Goal: Obtain resource: Download file/media

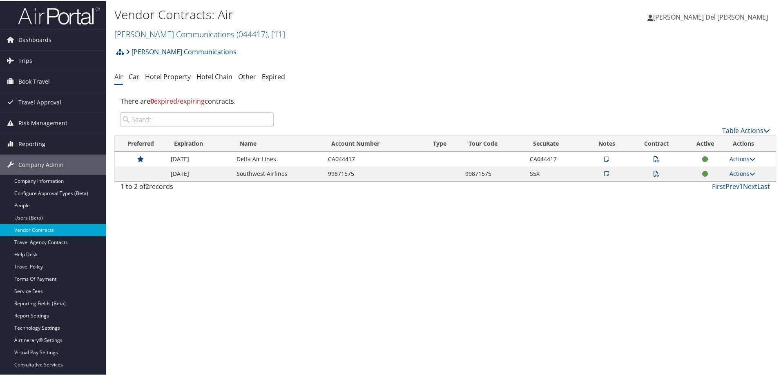
click at [29, 142] on span "Reporting" at bounding box center [31, 143] width 27 height 20
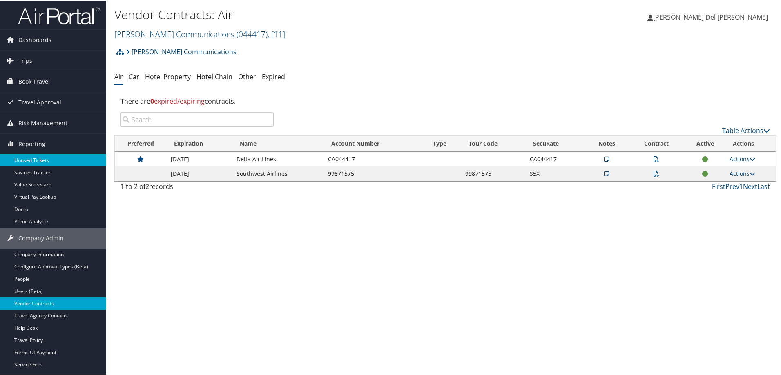
click at [26, 162] on link "Unused Tickets" at bounding box center [53, 160] width 106 height 12
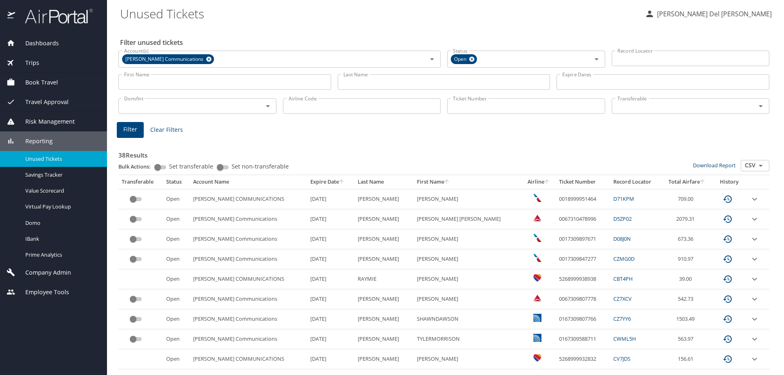
click at [147, 181] on div "Transferable" at bounding box center [141, 181] width 38 height 7
click at [673, 185] on th "Total Airfare" at bounding box center [687, 182] width 51 height 14
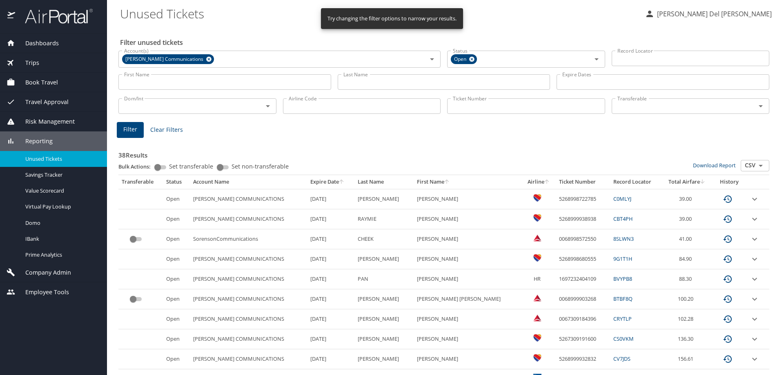
click at [339, 183] on icon "sort" at bounding box center [341, 181] width 7 height 7
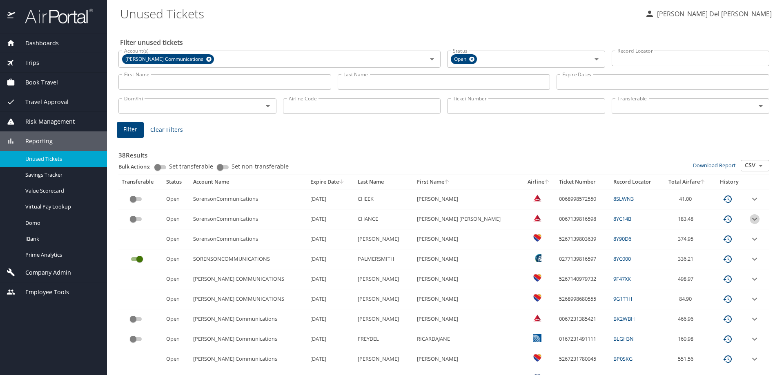
click at [750, 204] on icon "expand row" at bounding box center [755, 199] width 10 height 10
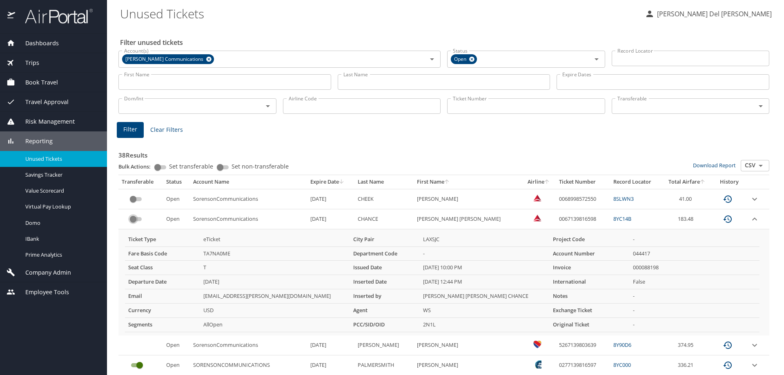
click at [138, 218] on input "custom pagination table" at bounding box center [132, 219] width 29 height 10
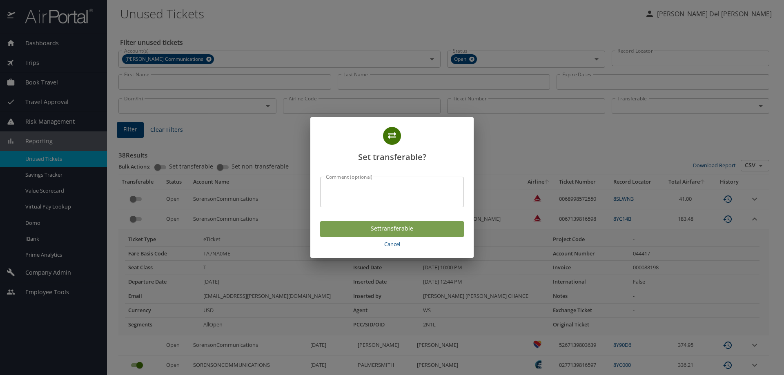
click at [397, 231] on span "Set transferable" at bounding box center [392, 229] width 131 height 10
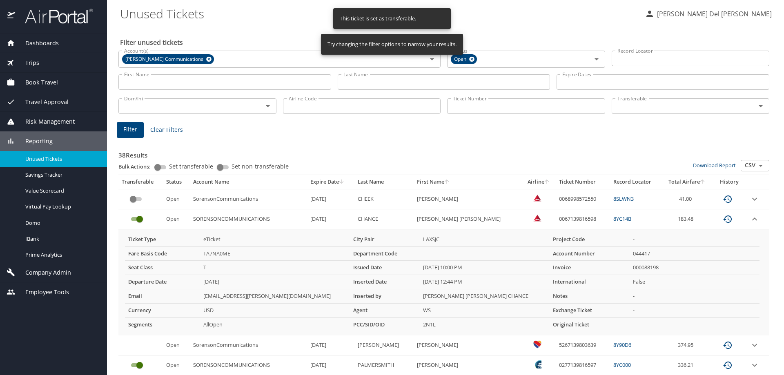
click at [752, 200] on icon "expand row" at bounding box center [754, 199] width 5 height 3
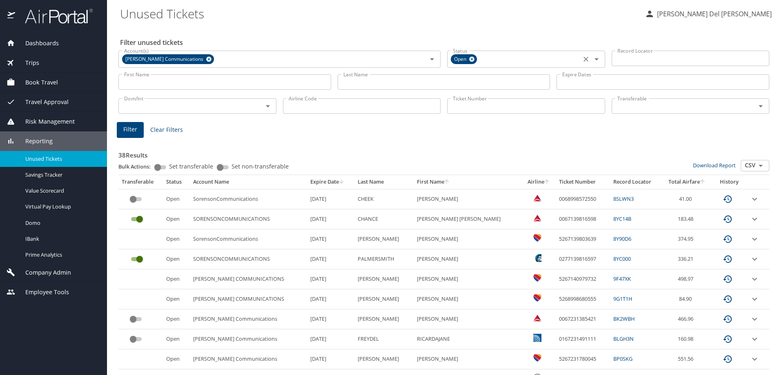
click at [490, 60] on input "Status" at bounding box center [528, 59] width 100 height 11
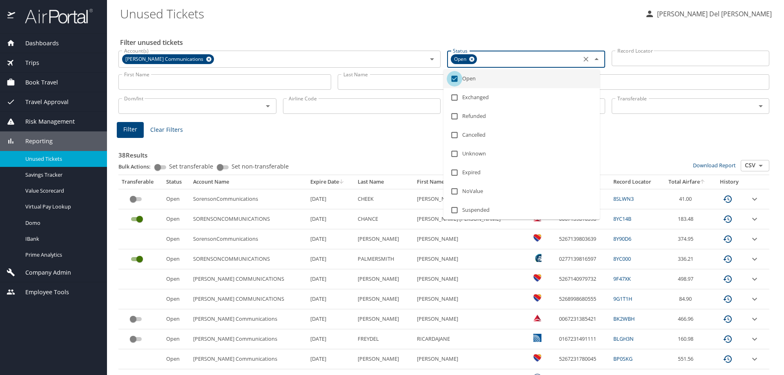
click at [456, 78] on input "checkbox" at bounding box center [455, 79] width 16 height 16
checkbox input "false"
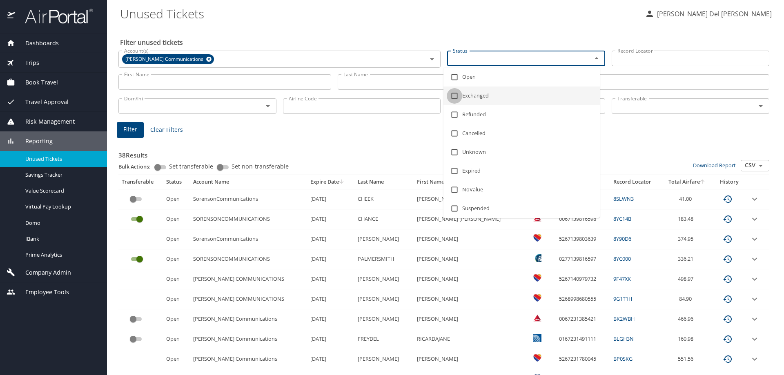
click at [453, 96] on input "checkbox" at bounding box center [455, 96] width 16 height 16
checkbox input "true"
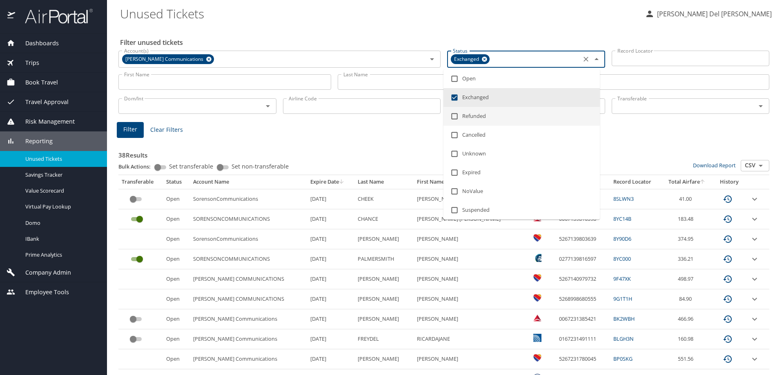
click at [454, 116] on input "checkbox" at bounding box center [455, 117] width 16 height 16
checkbox input "true"
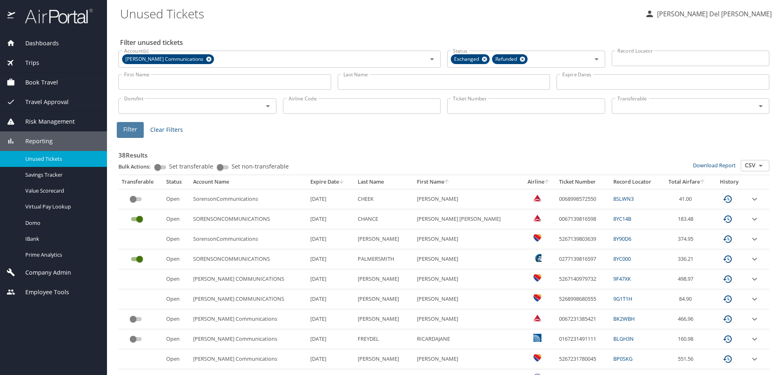
click at [133, 134] on span "Filter" at bounding box center [130, 130] width 14 height 10
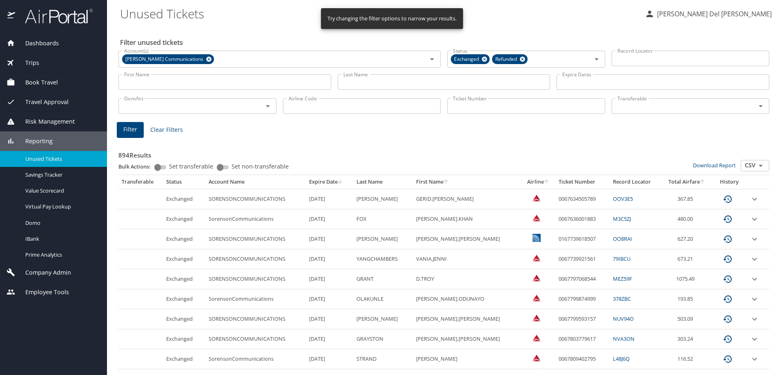
click at [744, 165] on input "CSV" at bounding box center [754, 165] width 25 height 11
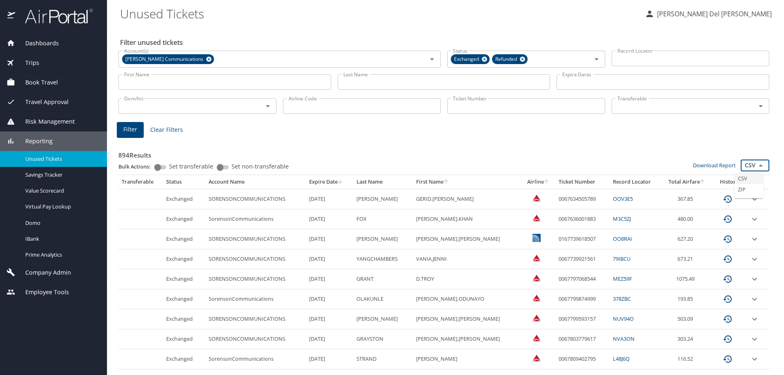
click at [745, 178] on li "CSV" at bounding box center [748, 178] width 29 height 11
click at [756, 167] on icon "Open" at bounding box center [761, 166] width 10 height 10
click at [719, 162] on link "Download Report" at bounding box center [714, 165] width 43 height 7
click at [699, 181] on icon "sort" at bounding box center [702, 181] width 7 height 7
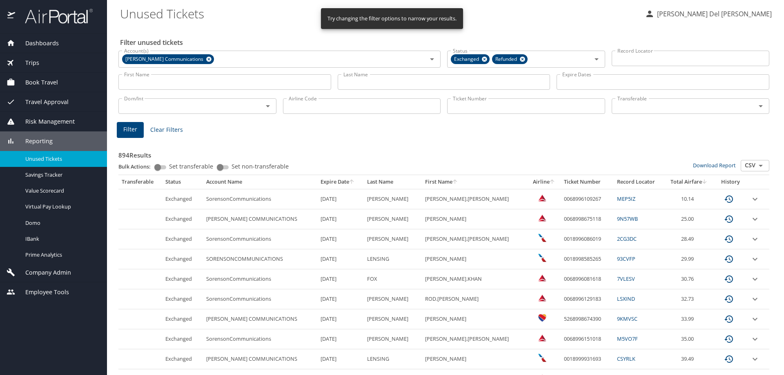
click at [692, 185] on th "Total Airfare" at bounding box center [688, 182] width 49 height 14
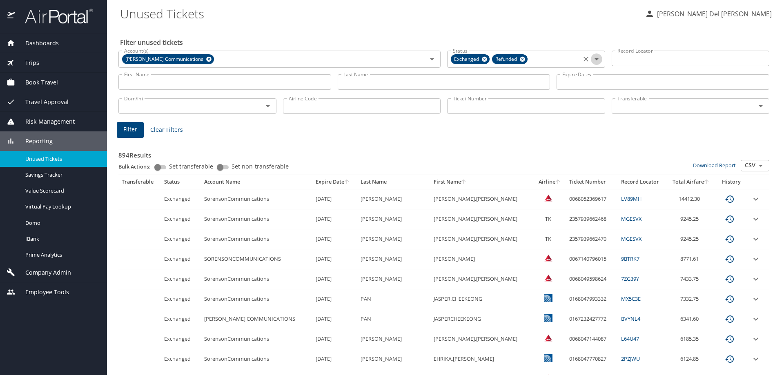
click at [592, 58] on icon "Open" at bounding box center [597, 59] width 10 height 10
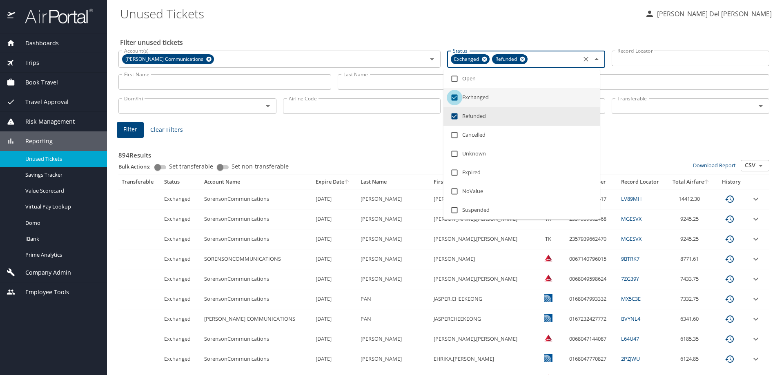
drag, startPoint x: 454, startPoint y: 97, endPoint x: 451, endPoint y: 110, distance: 13.8
click at [453, 98] on input "checkbox" at bounding box center [455, 98] width 16 height 16
checkbox input "false"
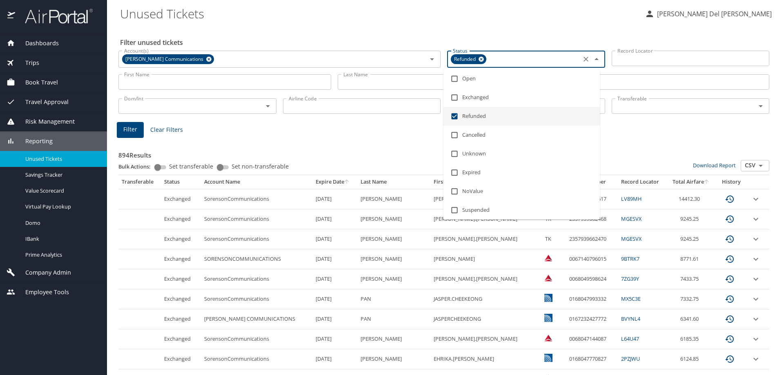
drag, startPoint x: 454, startPoint y: 116, endPoint x: 462, endPoint y: 87, distance: 29.9
click at [456, 116] on input "checkbox" at bounding box center [455, 117] width 16 height 16
checkbox input "false"
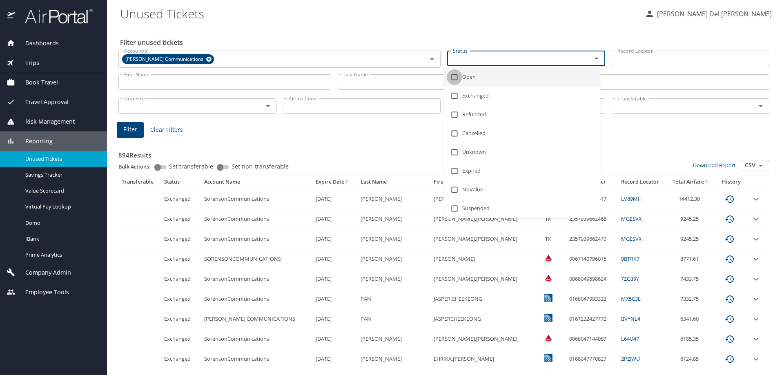
click at [456, 78] on input "checkbox" at bounding box center [455, 77] width 16 height 16
checkbox input "true"
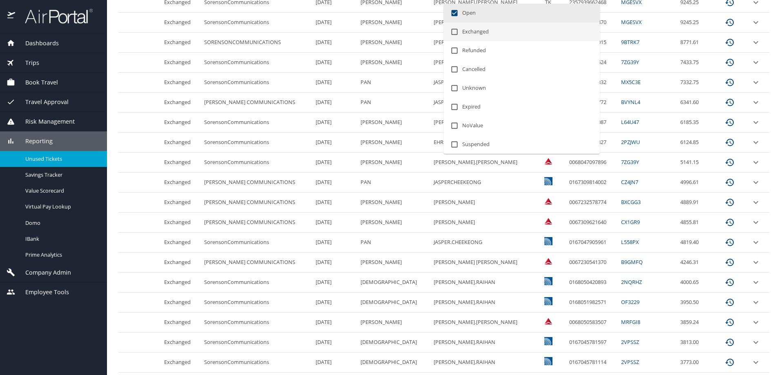
scroll to position [53, 0]
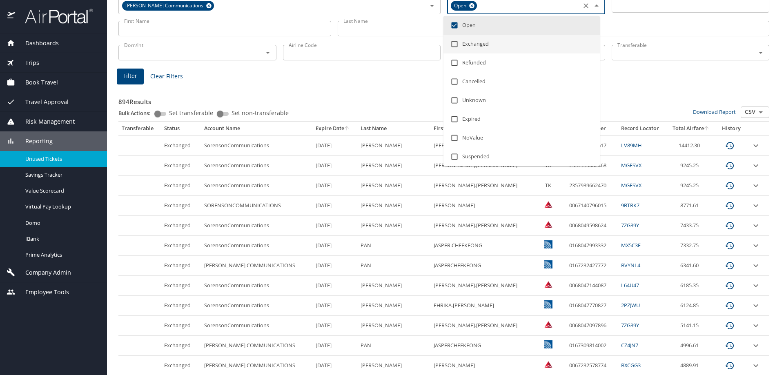
click at [359, 98] on h3 "894 Results" at bounding box center [443, 99] width 651 height 14
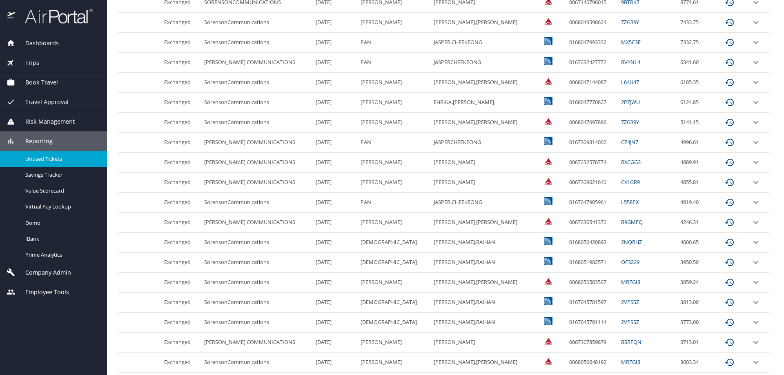
scroll to position [258, 0]
